Goal: Task Accomplishment & Management: Complete application form

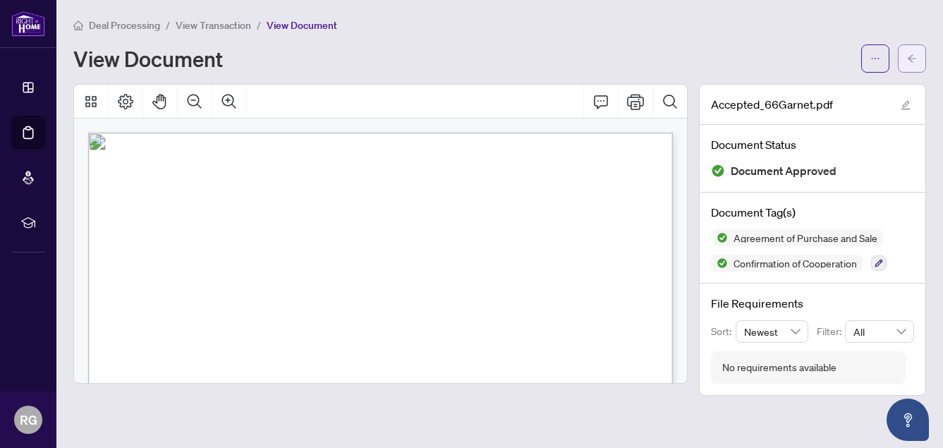
click at [908, 61] on icon "arrow-left" at bounding box center [912, 59] width 10 height 10
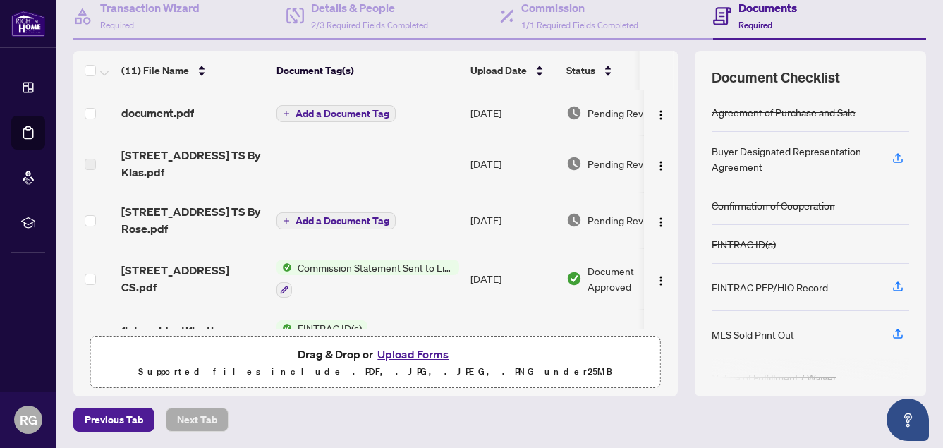
click at [368, 116] on span "Add a Document Tag" at bounding box center [343, 114] width 94 height 10
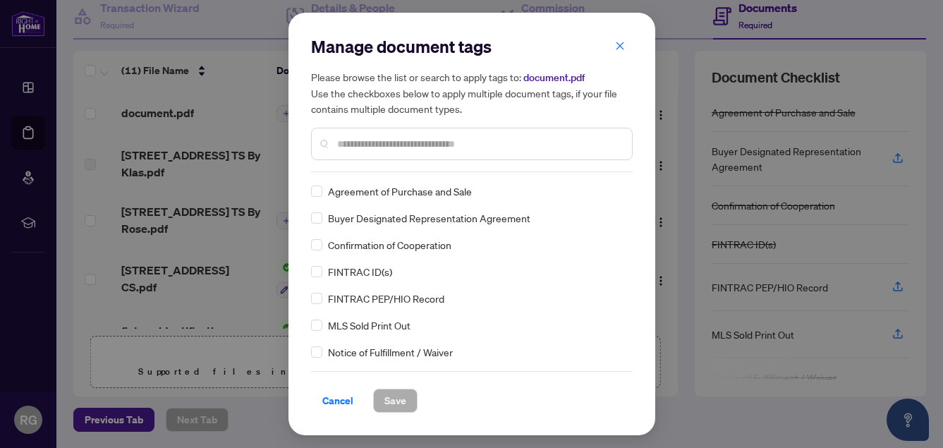
click at [378, 170] on div "Manage document tags Please browse the list or search to apply tags to: documen…" at bounding box center [472, 103] width 322 height 137
click at [382, 128] on div at bounding box center [472, 144] width 322 height 32
click at [379, 143] on input "text" at bounding box center [479, 144] width 284 height 16
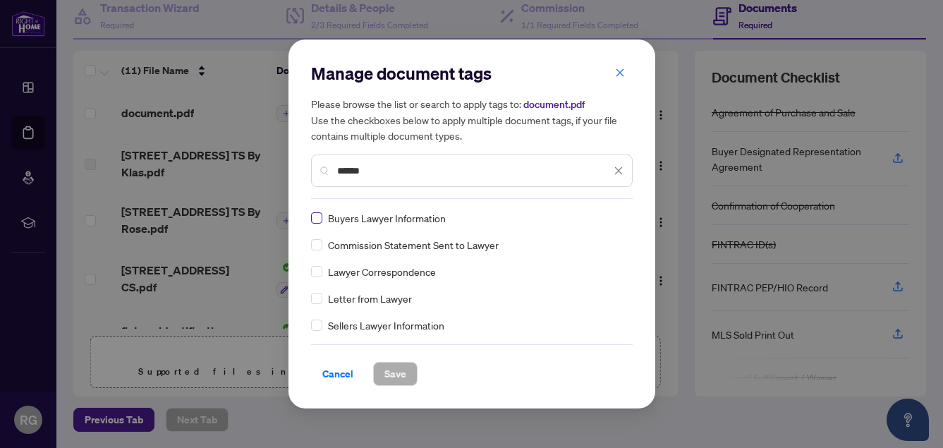
type input "******"
click at [390, 378] on span "Save" at bounding box center [396, 374] width 22 height 23
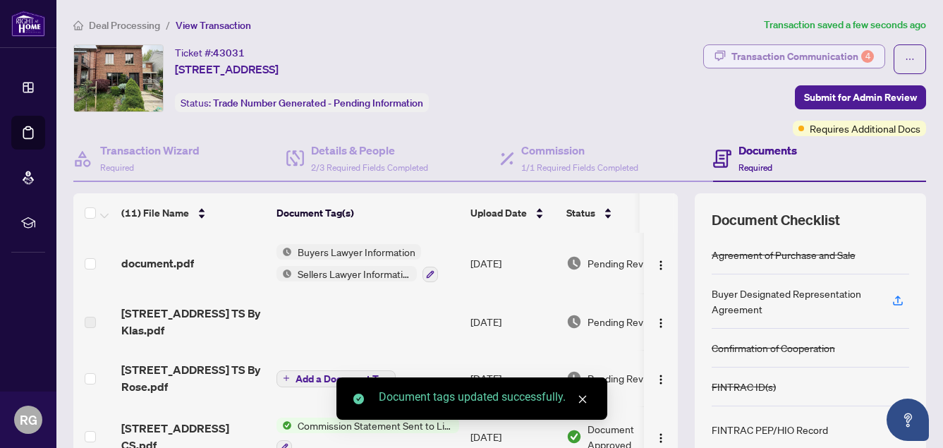
click at [773, 57] on div "Transaction Communication 4" at bounding box center [803, 56] width 143 height 23
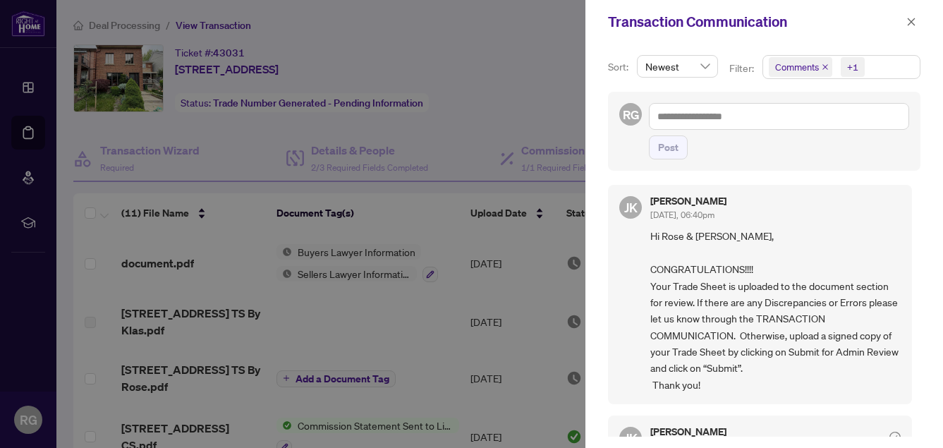
click at [511, 73] on div at bounding box center [471, 224] width 943 height 448
click at [911, 25] on icon "close" at bounding box center [912, 22] width 10 height 10
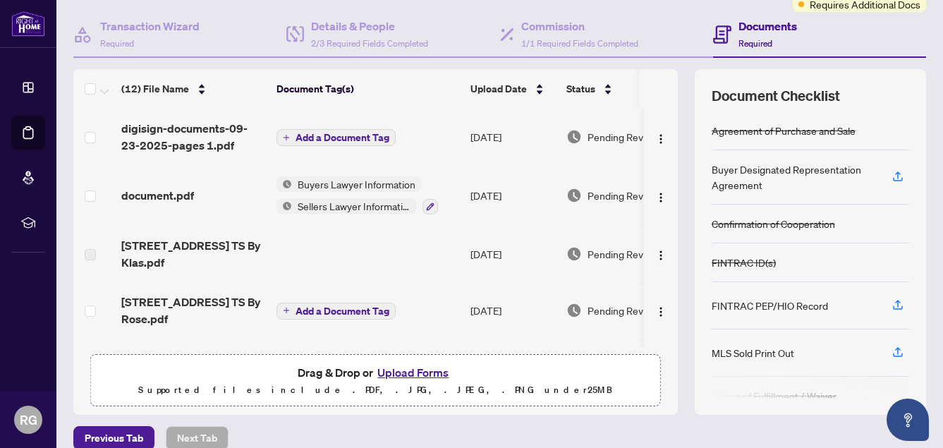
click at [357, 138] on span "Add a Document Tag" at bounding box center [343, 138] width 94 height 10
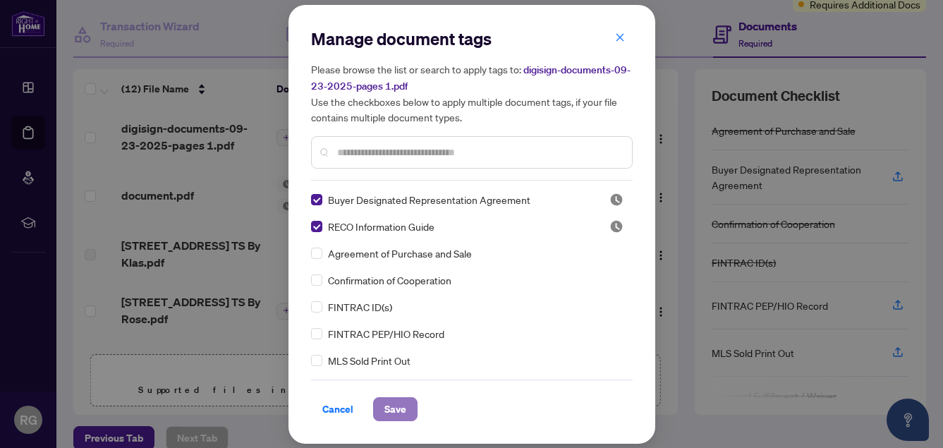
click at [401, 406] on span "Save" at bounding box center [396, 409] width 22 height 23
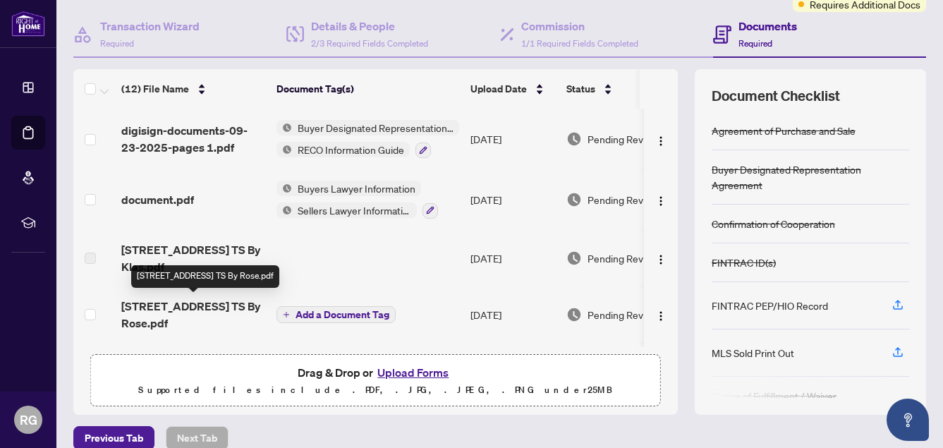
click at [188, 310] on span "[STREET_ADDRESS] TS By Rose.pdf" at bounding box center [193, 315] width 144 height 34
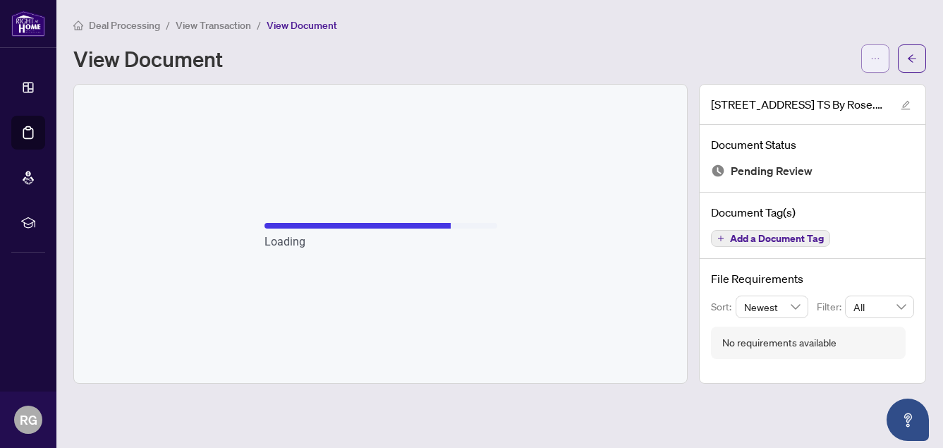
click at [876, 58] on icon "ellipsis" at bounding box center [876, 59] width 10 height 10
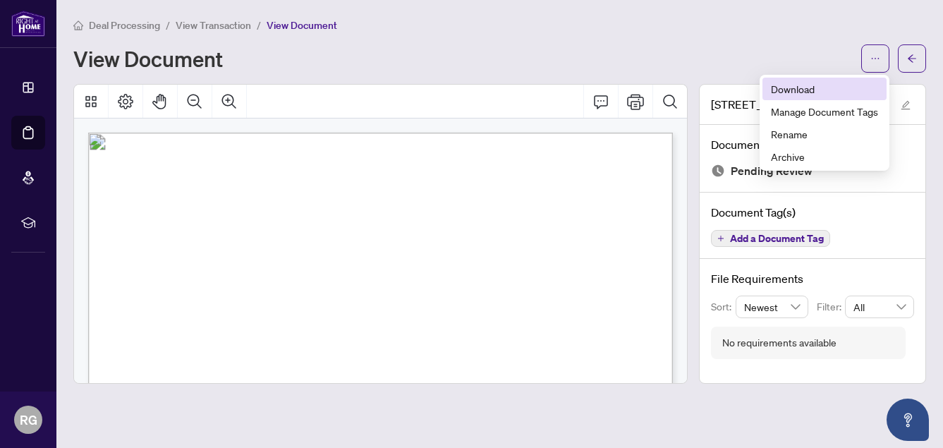
click at [831, 90] on span "Download" at bounding box center [824, 89] width 107 height 16
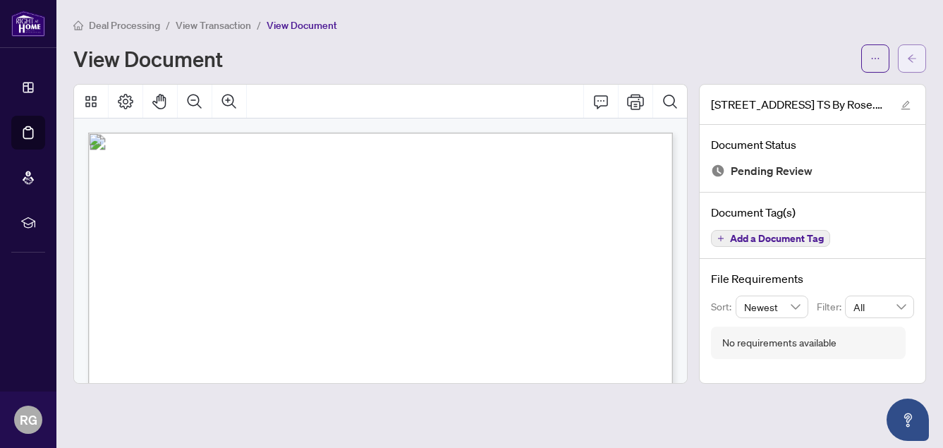
click at [906, 58] on button "button" at bounding box center [912, 58] width 28 height 28
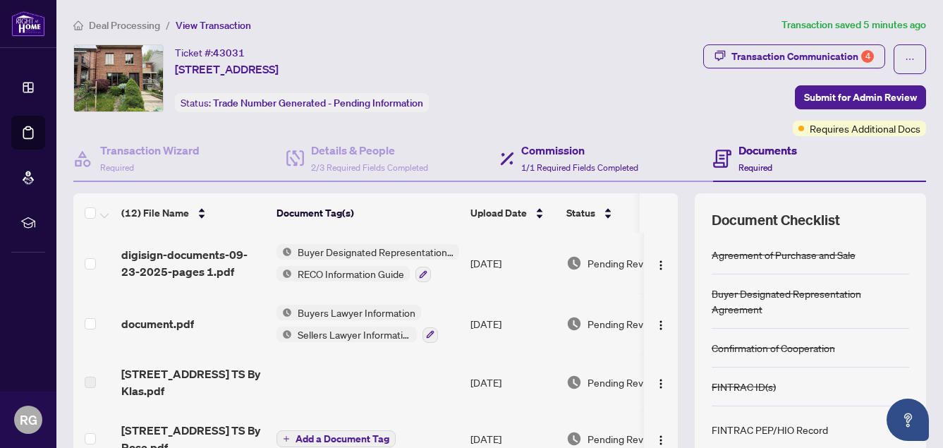
scroll to position [65, 0]
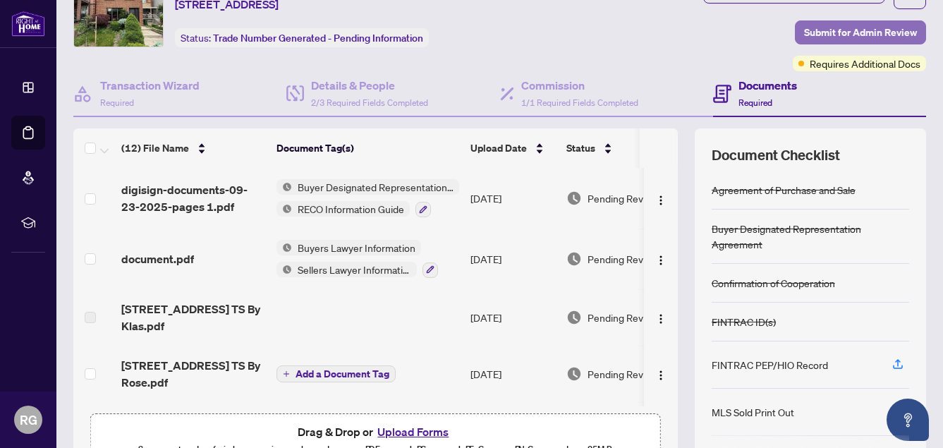
click at [845, 30] on span "Submit for Admin Review" at bounding box center [860, 32] width 113 height 23
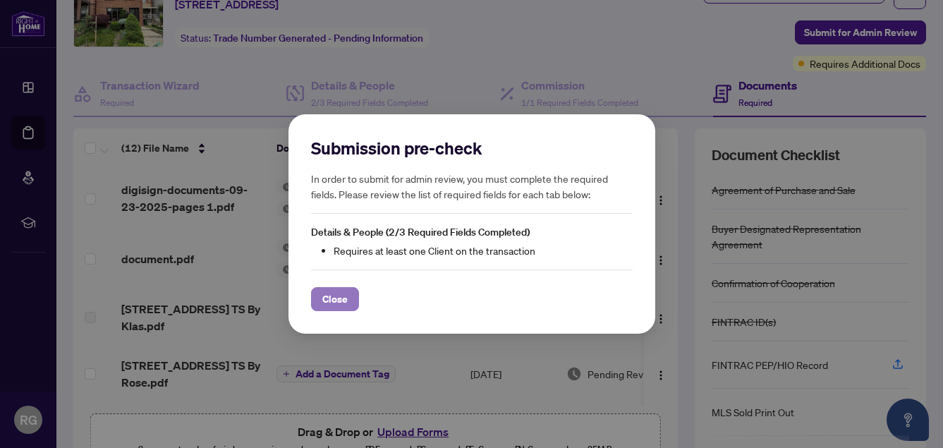
click at [327, 299] on span "Close" at bounding box center [334, 299] width 25 height 23
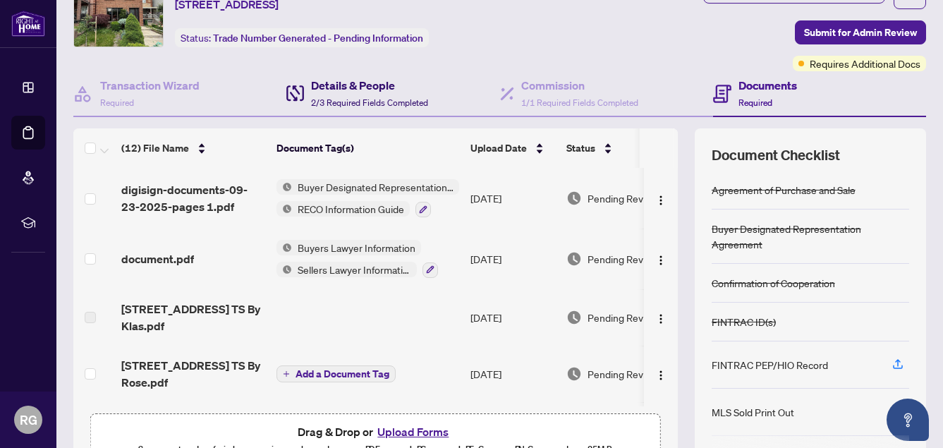
click at [374, 99] on span "2/3 Required Fields Completed" at bounding box center [369, 102] width 117 height 11
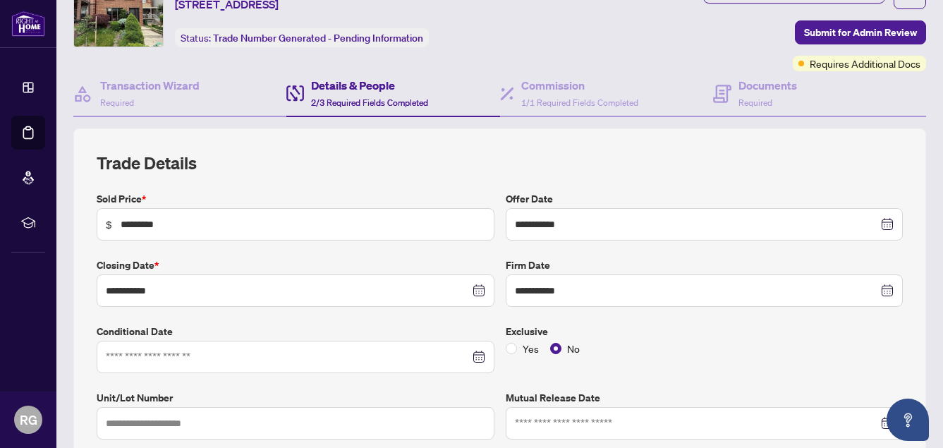
type input "**********"
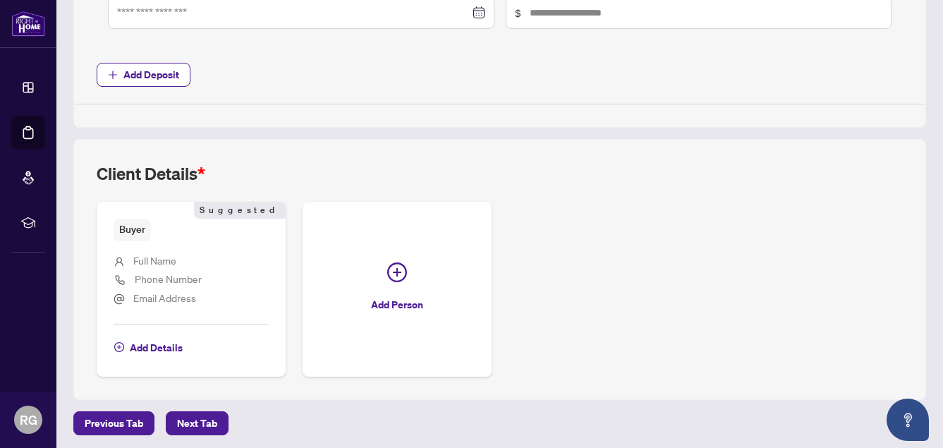
scroll to position [889, 0]
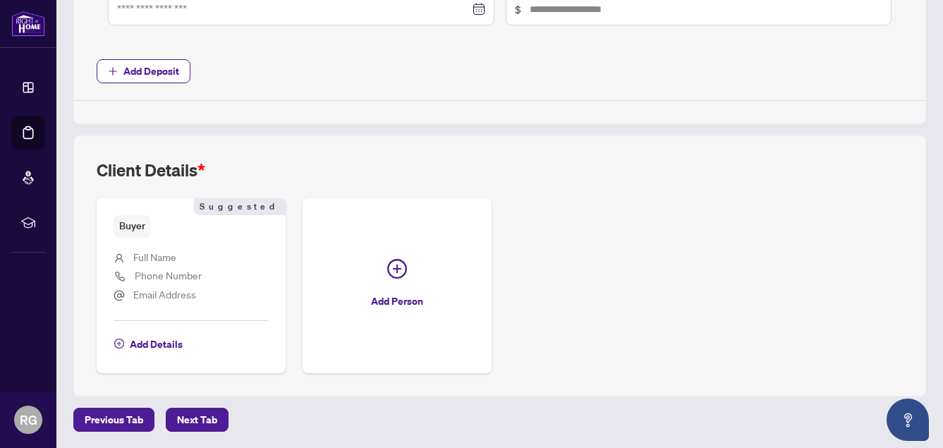
click at [185, 272] on span "Phone Number" at bounding box center [168, 275] width 67 height 13
click at [130, 344] on span "Add Details" at bounding box center [156, 344] width 53 height 23
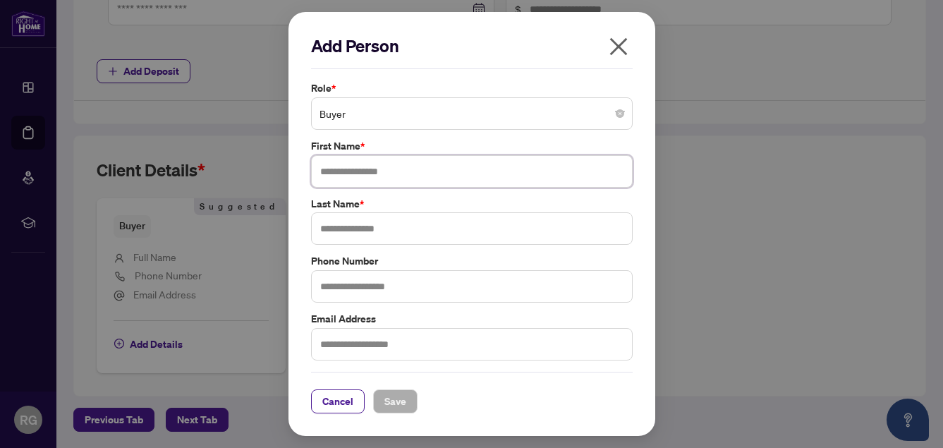
click at [355, 179] on input "text" at bounding box center [472, 171] width 322 height 32
type input "****"
click at [343, 229] on input "text" at bounding box center [472, 228] width 322 height 32
type input "****"
click at [402, 399] on span "Save" at bounding box center [396, 401] width 22 height 23
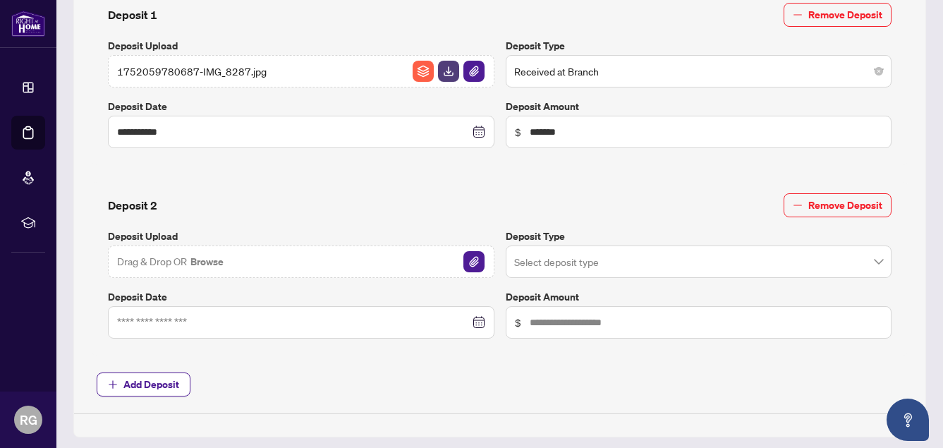
scroll to position [577, 0]
click at [828, 205] on span "Remove Deposit" at bounding box center [846, 204] width 74 height 23
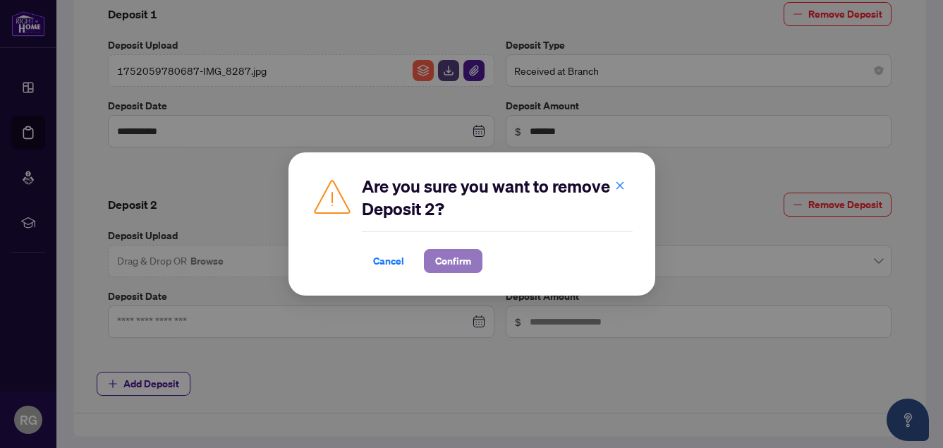
click at [457, 263] on span "Confirm" at bounding box center [453, 261] width 36 height 23
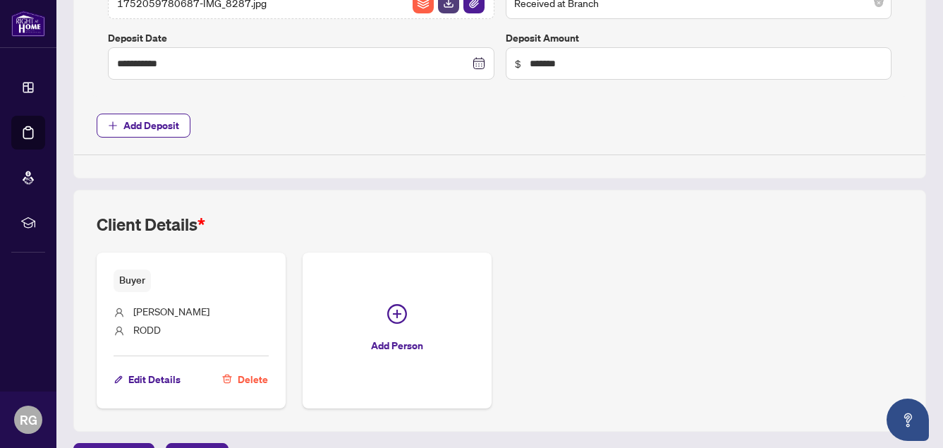
scroll to position [680, 0]
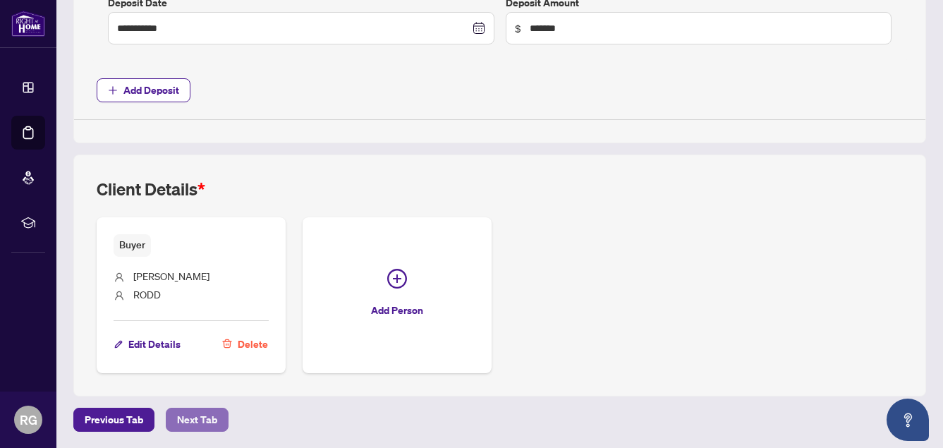
click at [195, 414] on span "Next Tab" at bounding box center [197, 420] width 40 height 23
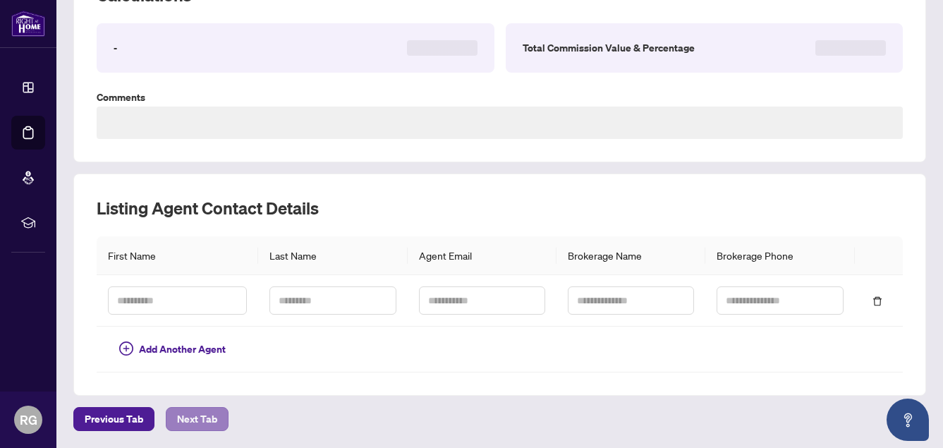
scroll to position [232, 0]
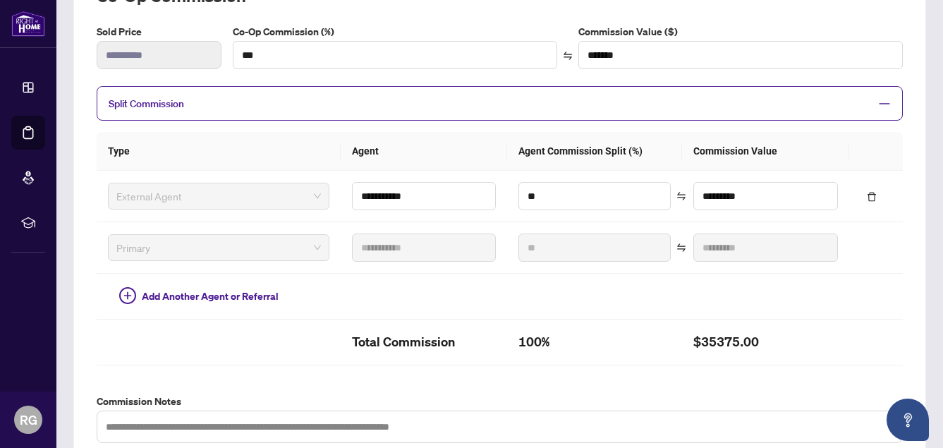
type textarea "**********"
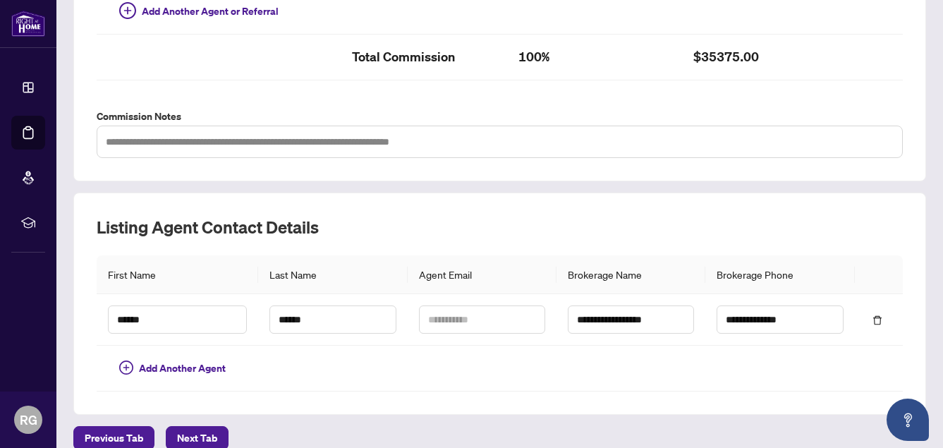
scroll to position [535, 0]
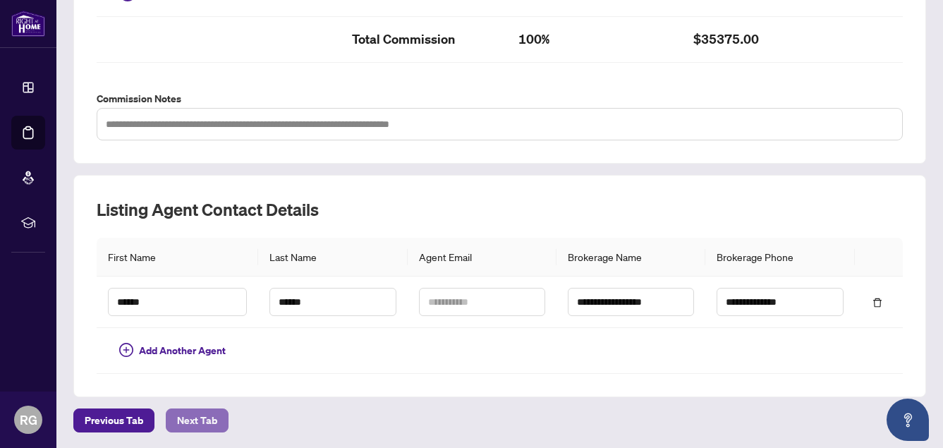
click at [198, 425] on span "Next Tab" at bounding box center [197, 420] width 40 height 23
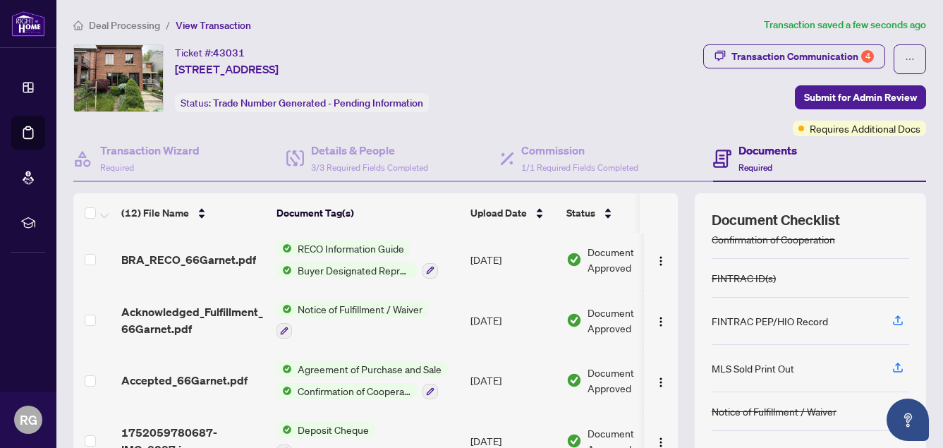
scroll to position [143, 0]
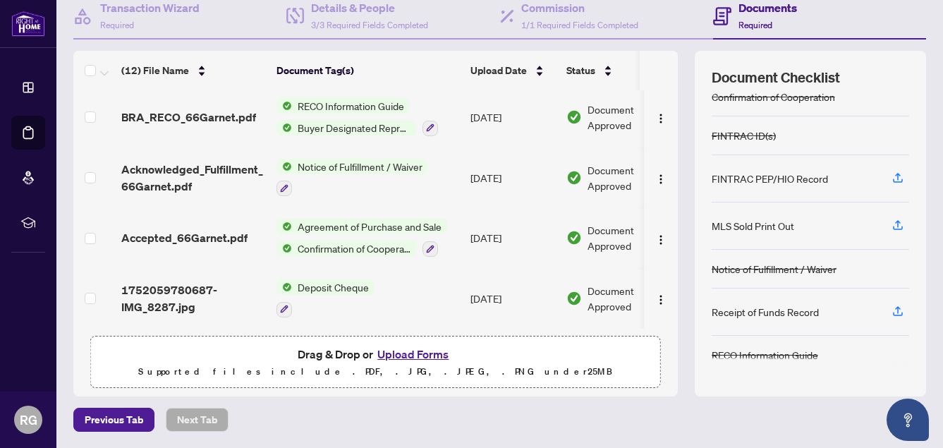
click at [408, 354] on button "Upload Forms" at bounding box center [413, 354] width 80 height 18
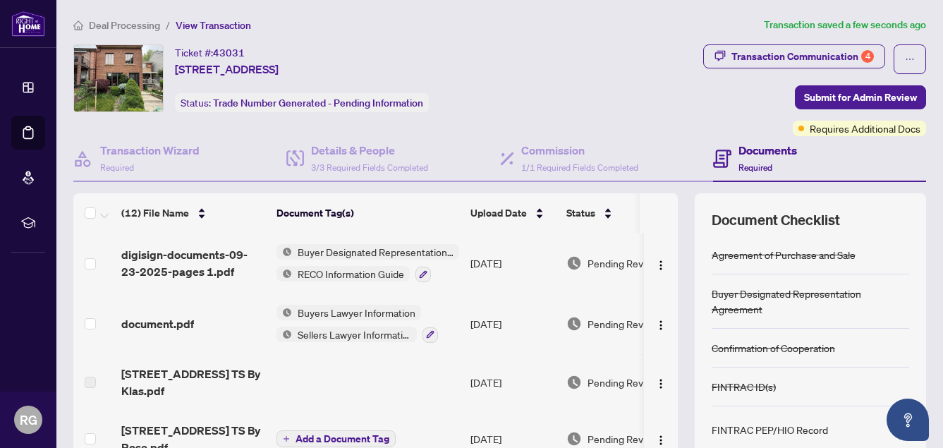
scroll to position [0, 0]
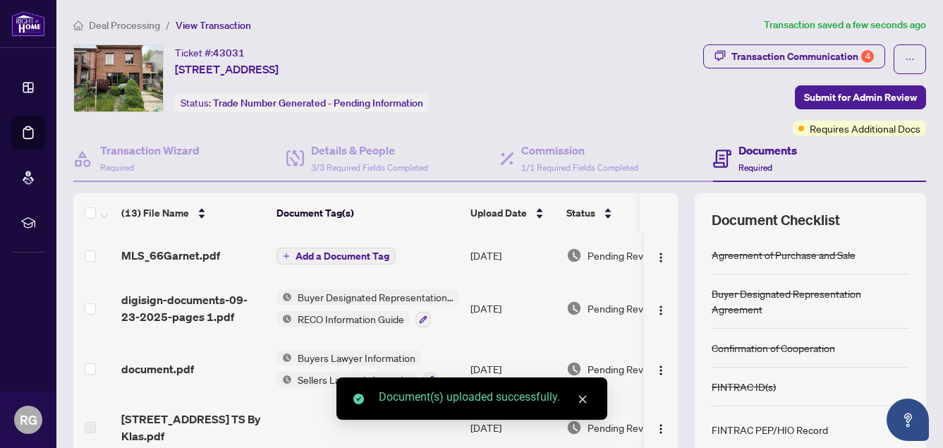
click at [349, 253] on span "Add a Document Tag" at bounding box center [343, 256] width 94 height 10
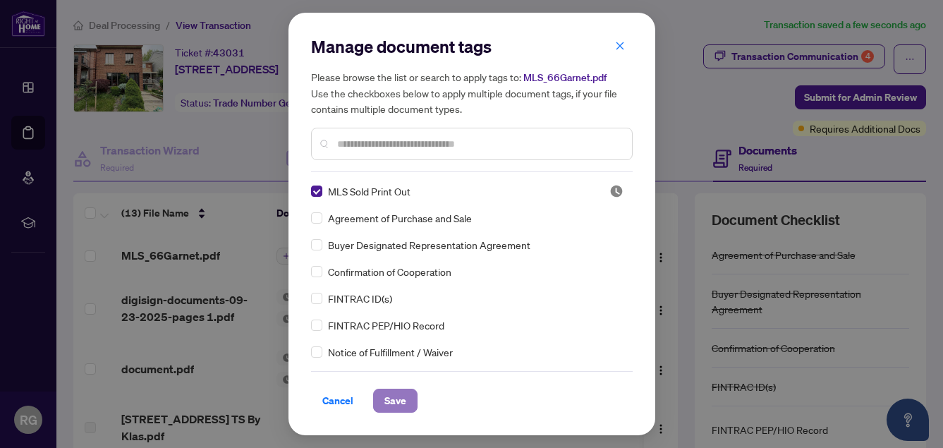
click at [404, 403] on span "Save" at bounding box center [396, 401] width 22 height 23
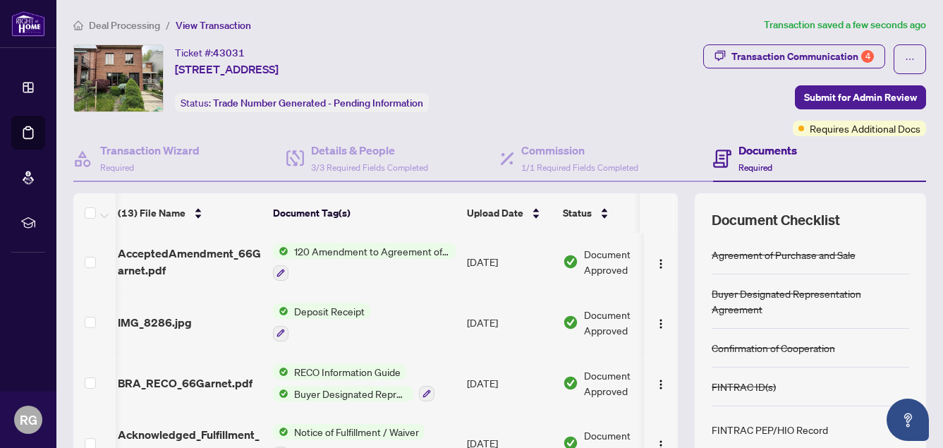
scroll to position [419, 4]
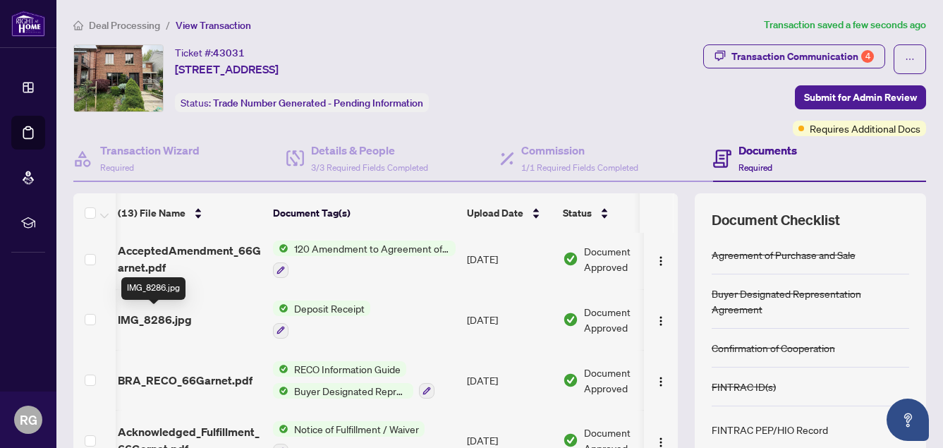
click at [159, 315] on span "IMG_8286.jpg" at bounding box center [155, 319] width 74 height 17
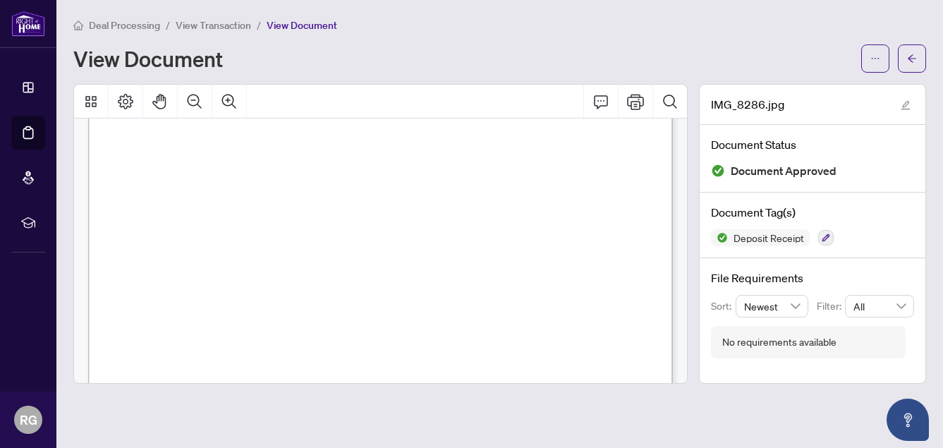
scroll to position [50, 0]
click at [910, 64] on span "button" at bounding box center [912, 58] width 10 height 23
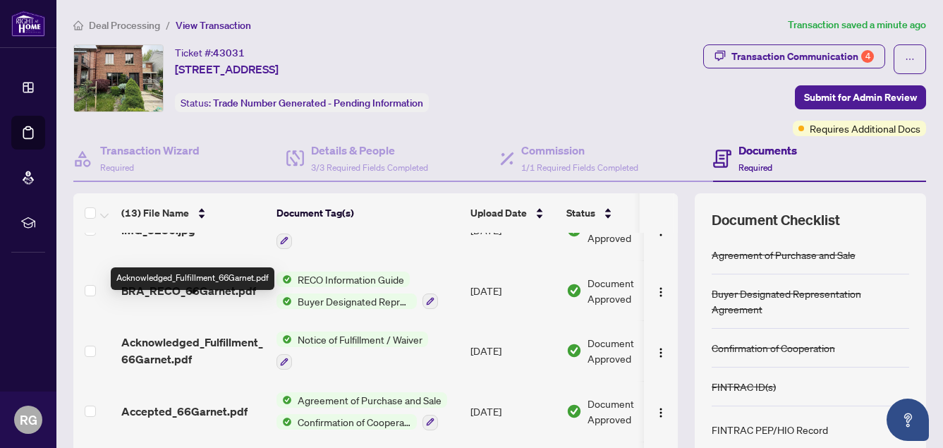
scroll to position [541, 0]
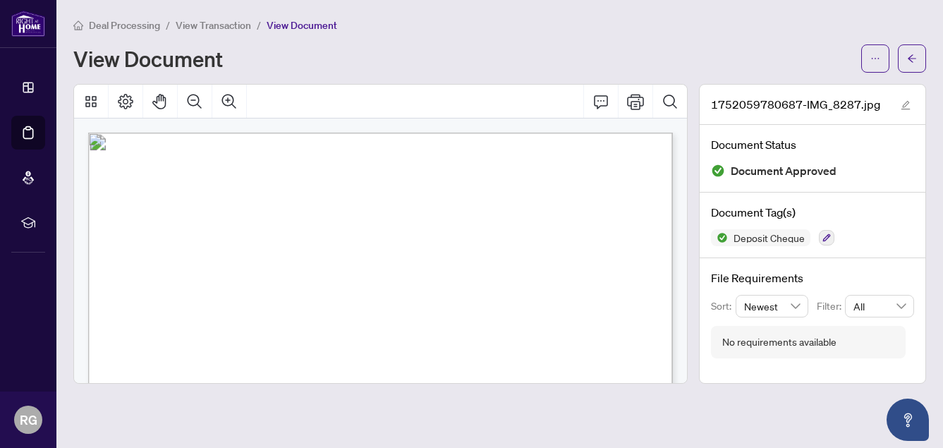
click at [915, 56] on icon "arrow-left" at bounding box center [912, 59] width 10 height 10
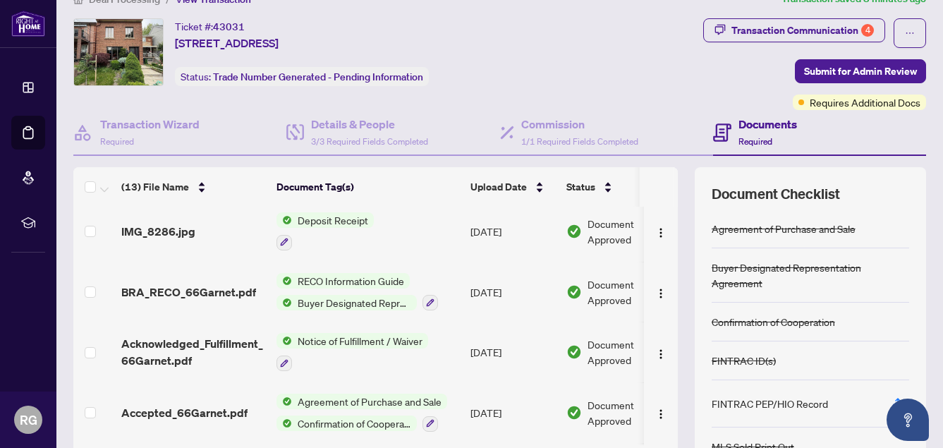
scroll to position [481, 0]
click at [172, 231] on span "IMG_8286.jpg" at bounding box center [158, 231] width 74 height 17
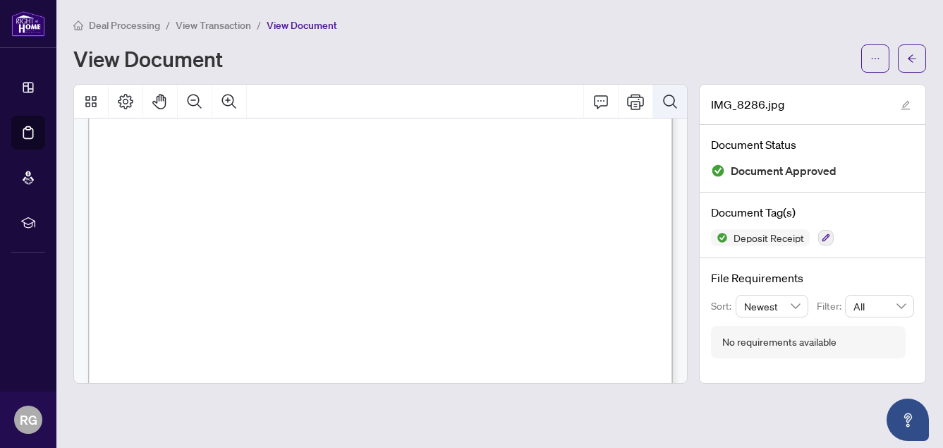
click at [668, 100] on icon "Search Document" at bounding box center [670, 101] width 17 height 17
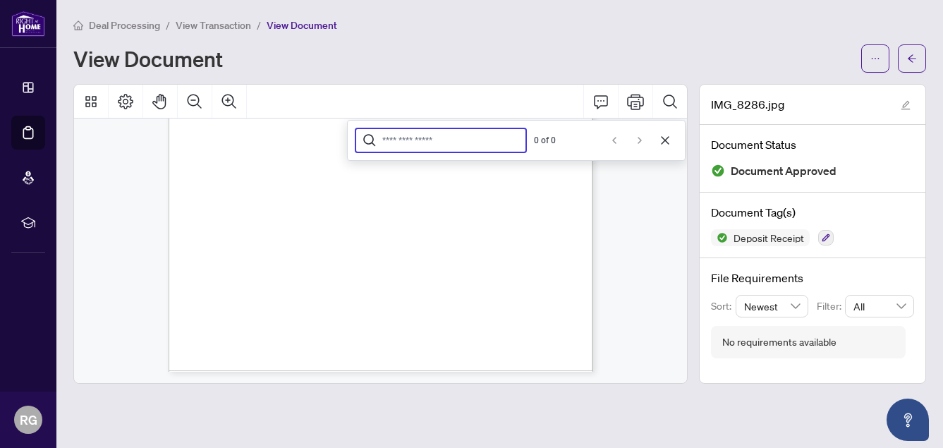
scroll to position [364, 0]
click at [912, 55] on icon "arrow-left" at bounding box center [912, 58] width 8 height 8
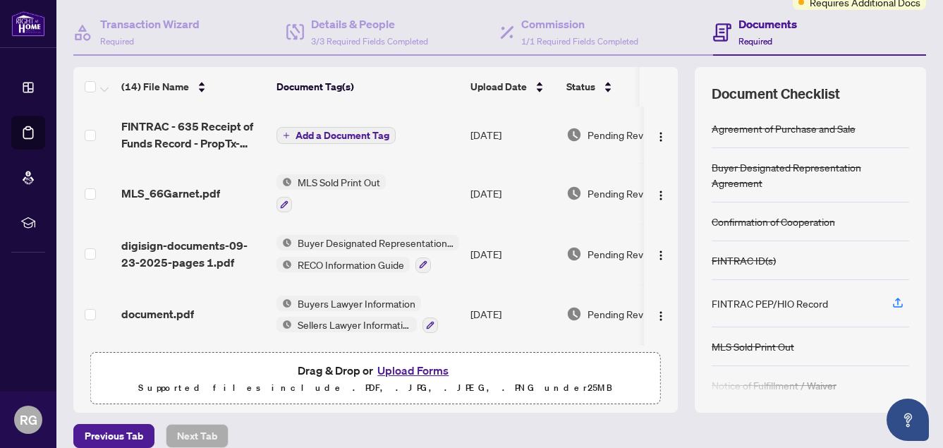
scroll to position [118, 0]
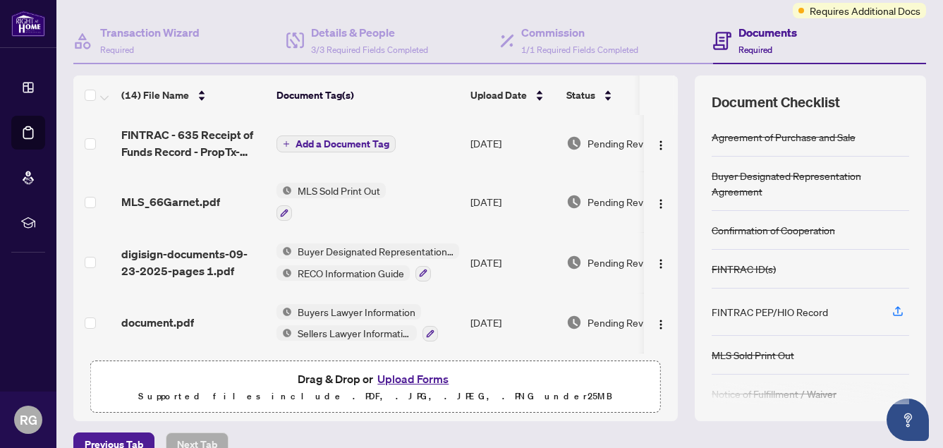
click at [371, 146] on span "Add a Document Tag" at bounding box center [343, 144] width 94 height 10
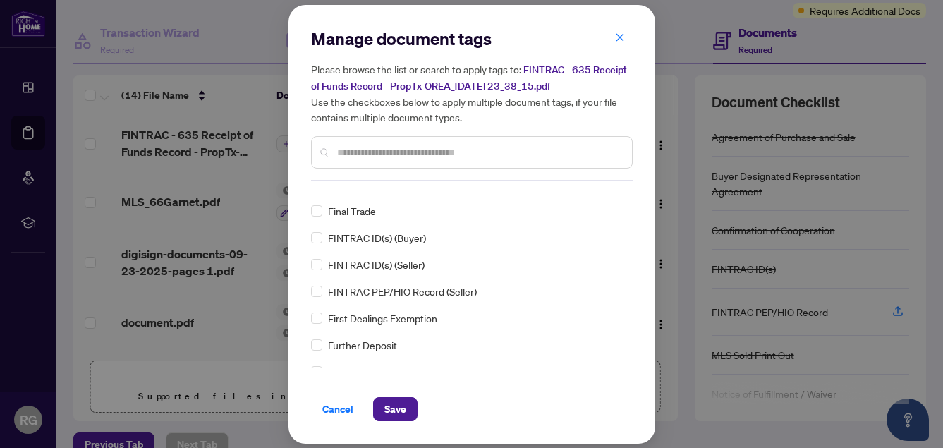
scroll to position [0, 0]
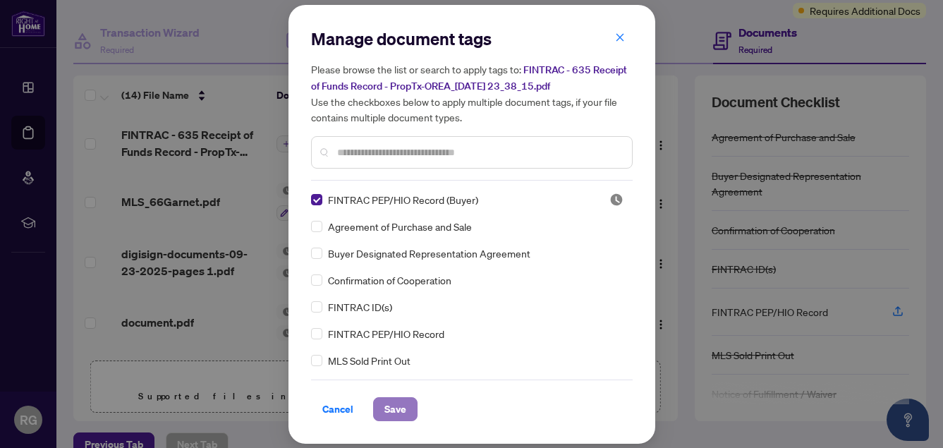
click at [398, 414] on span "Save" at bounding box center [396, 409] width 22 height 23
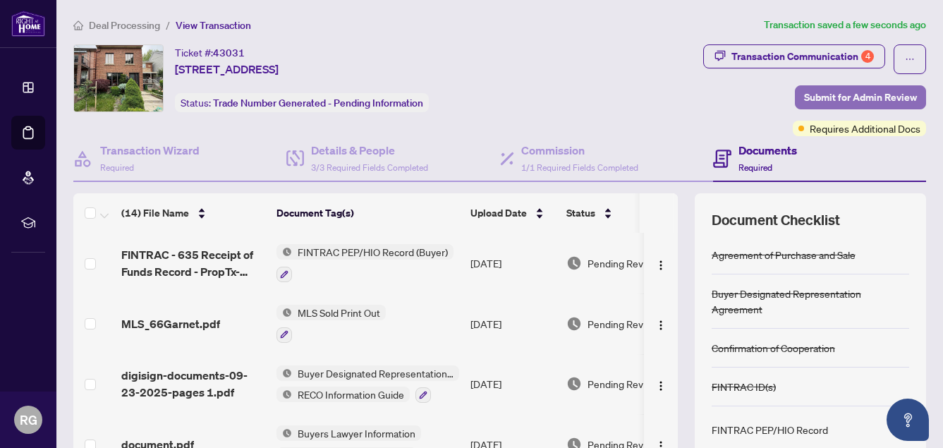
click at [819, 98] on span "Submit for Admin Review" at bounding box center [860, 97] width 113 height 23
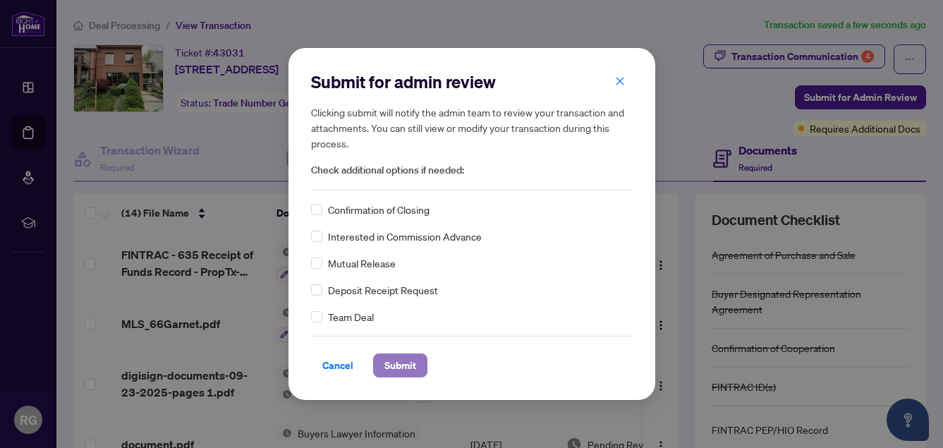
click at [415, 362] on span "Submit" at bounding box center [401, 365] width 32 height 23
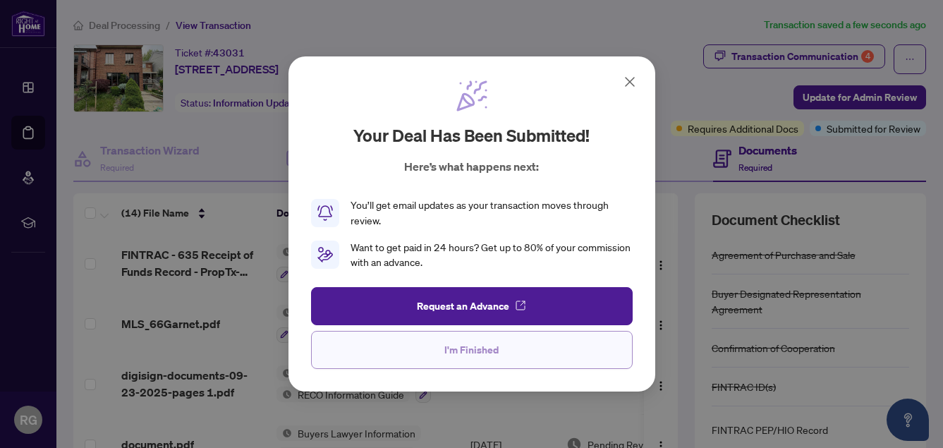
click at [515, 350] on button "I'm Finished" at bounding box center [472, 350] width 322 height 38
